Goal: Task Accomplishment & Management: Manage account settings

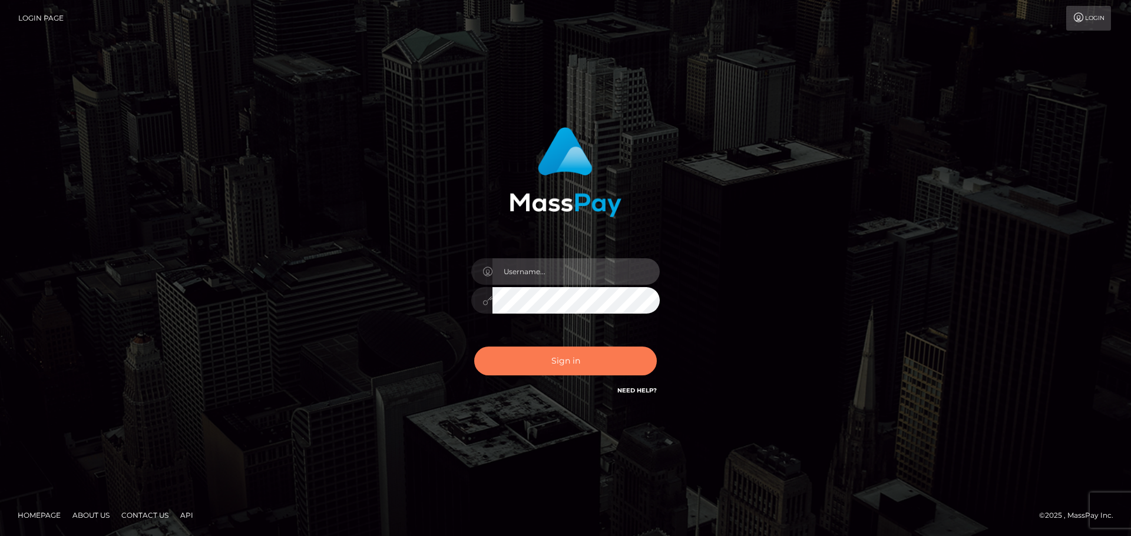
type input "hello.feetfinder"
click at [608, 361] on button "Sign in" at bounding box center [565, 361] width 183 height 29
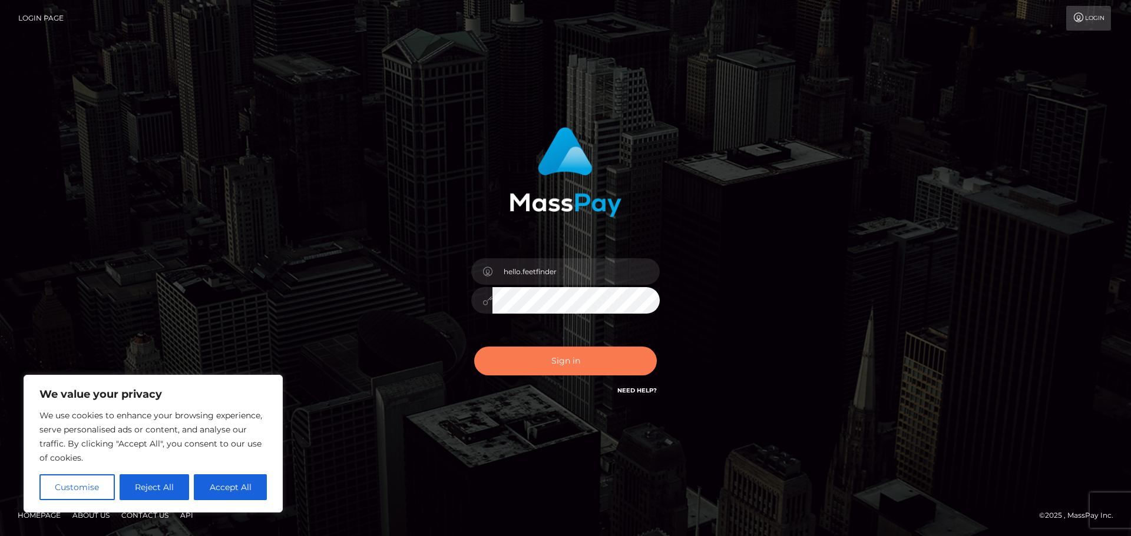
click at [602, 366] on button "Sign in" at bounding box center [565, 361] width 183 height 29
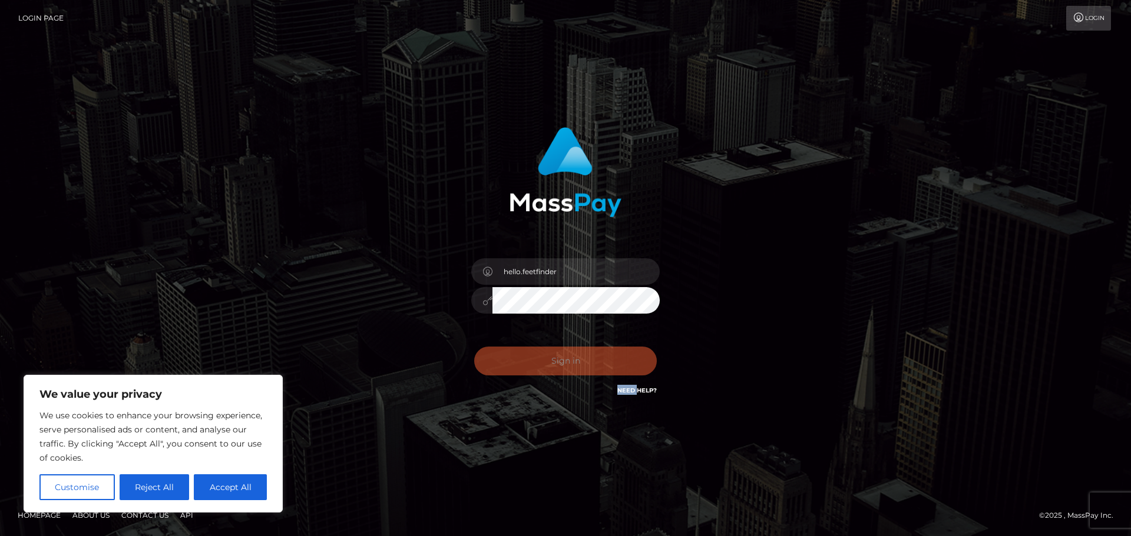
click at [602, 366] on div "0cAFcWeA6ItsCeZsJxMI_fUwSY0Jc0xENC7_65021wnSq3iJtEeM6J6ifR25lJzrmkbkdRk-OLJ_ANM…" at bounding box center [565, 366] width 206 height 52
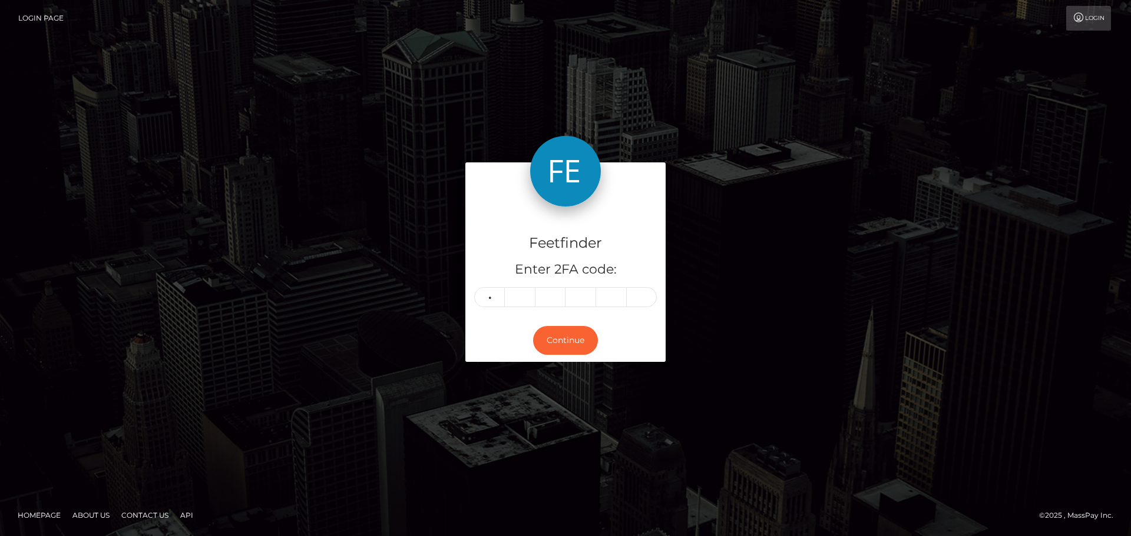
type input "3"
type input "0"
type input "2"
type input "7"
type input "0"
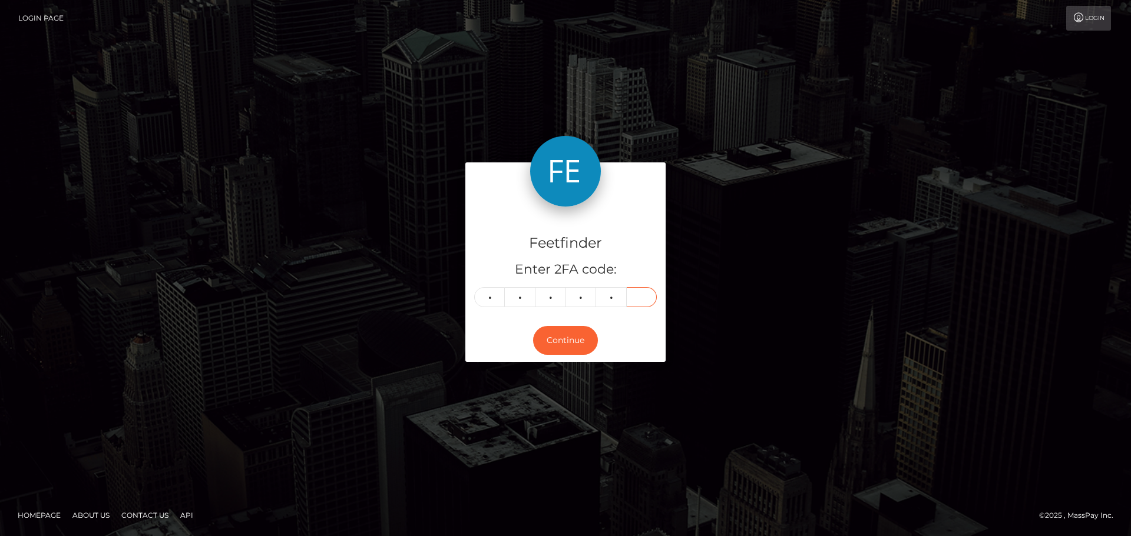
type input "5"
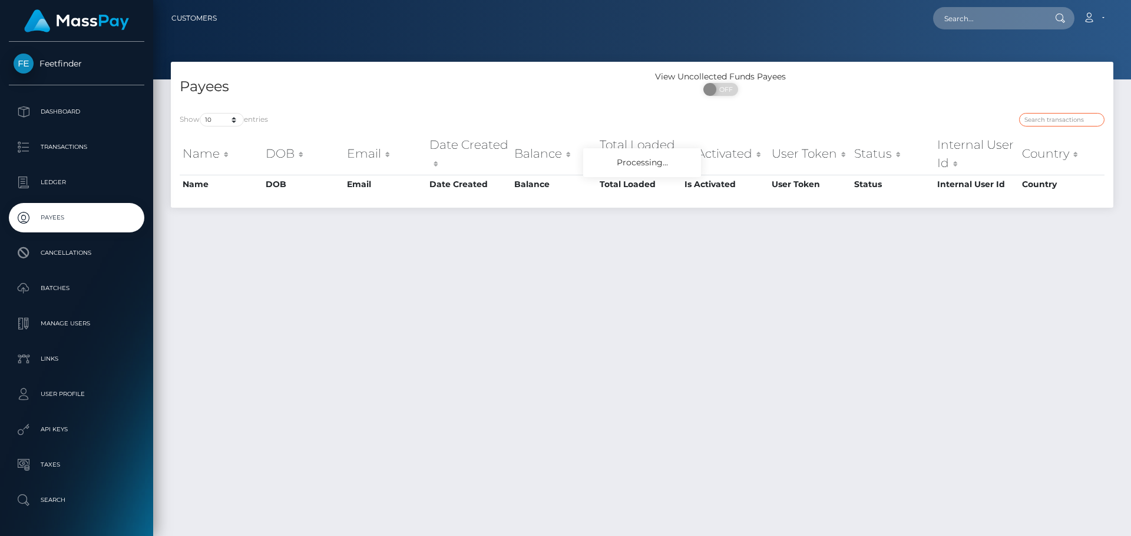
click at [1059, 116] on input "search" at bounding box center [1061, 120] width 85 height 14
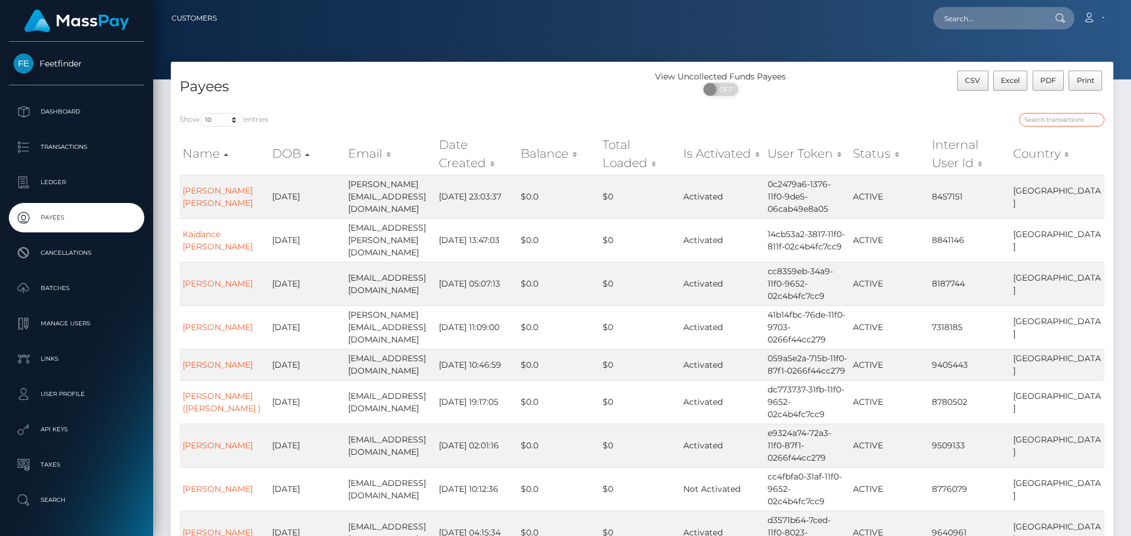
paste input "a53f44c8-5359-11f0-bf09-062f66d36555"
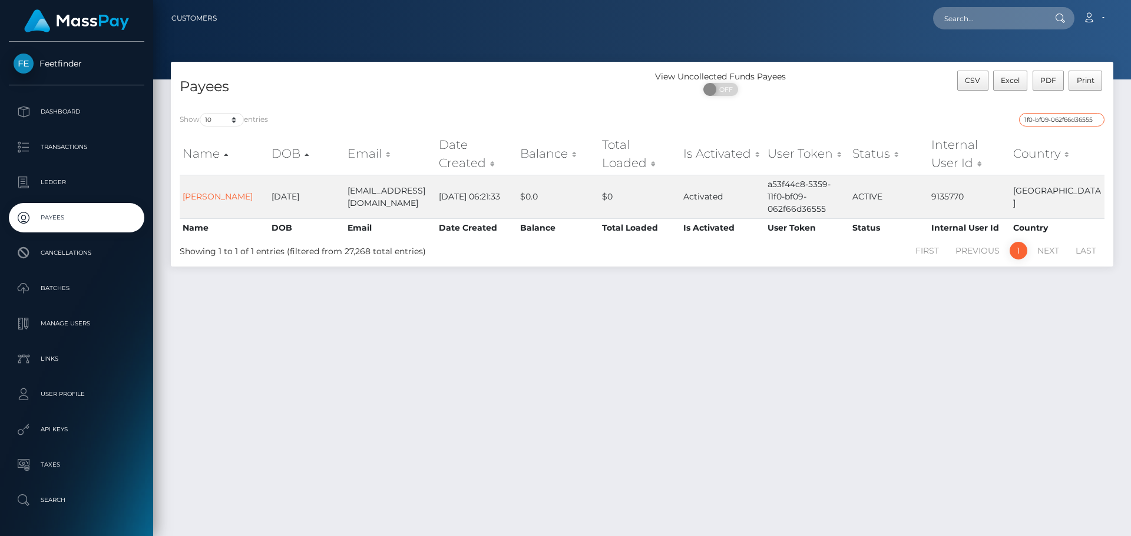
type input "a53f44c8-5359-11f0-bf09-062f66d36555"
